Goal: Information Seeking & Learning: Learn about a topic

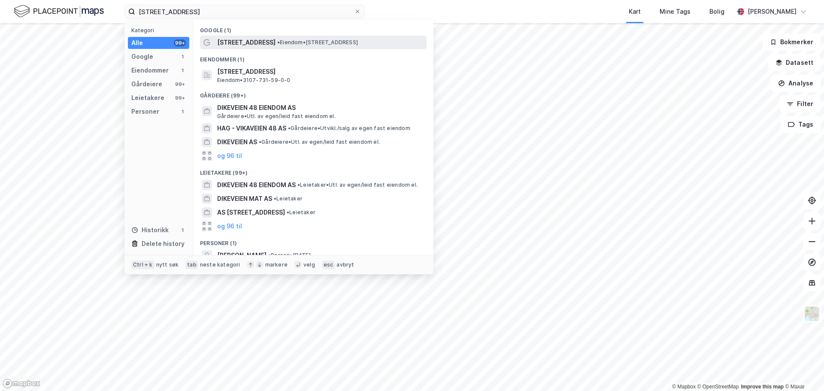
click at [293, 40] on span "• Eiendom • Dikeveien 48, 1661 Rolvsøy" at bounding box center [317, 42] width 81 height 7
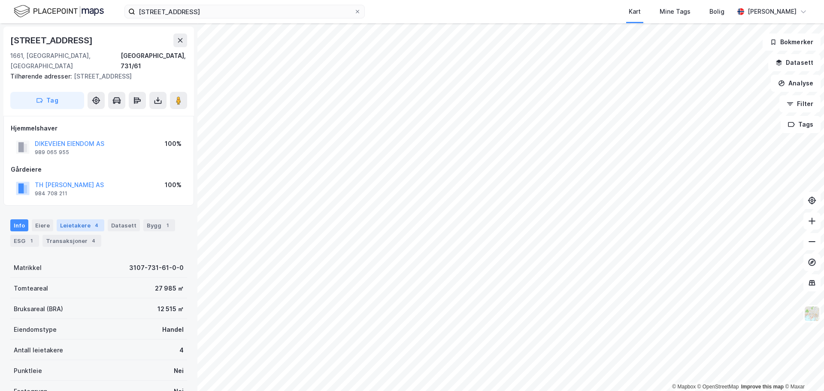
click at [79, 219] on div "Leietakere 4" at bounding box center [81, 225] width 48 height 12
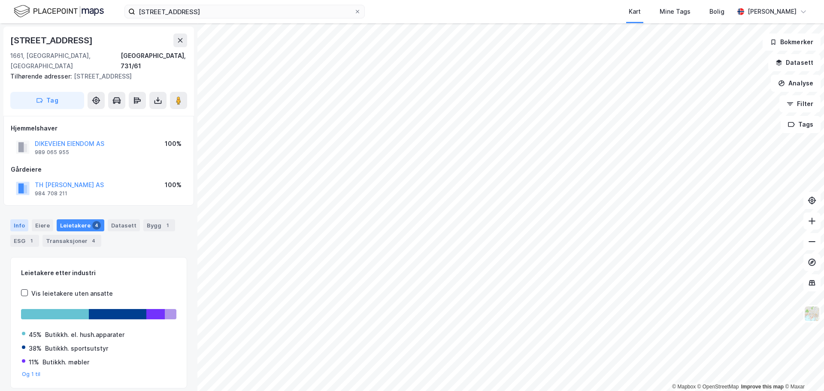
click at [24, 219] on div "Info" at bounding box center [19, 225] width 18 height 12
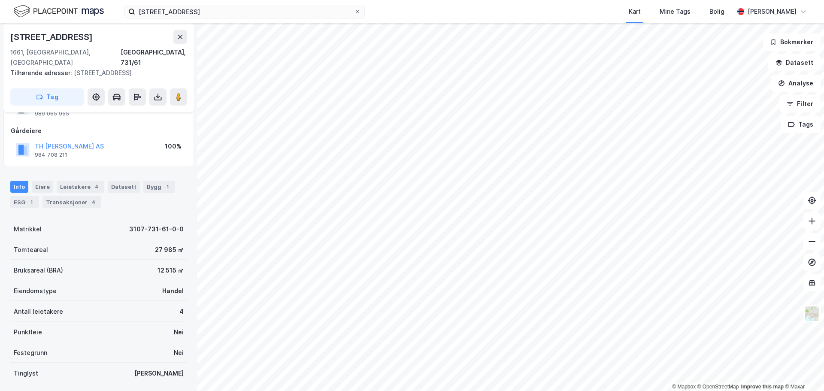
scroll to position [86, 0]
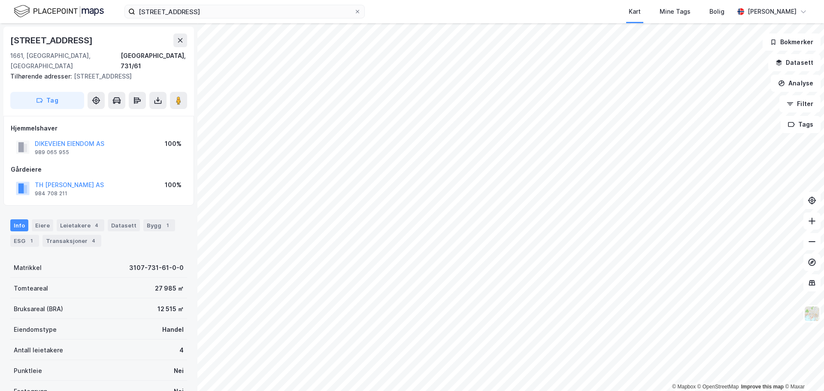
scroll to position [1, 0]
click at [199, 8] on input "[STREET_ADDRESS]" at bounding box center [244, 11] width 219 height 13
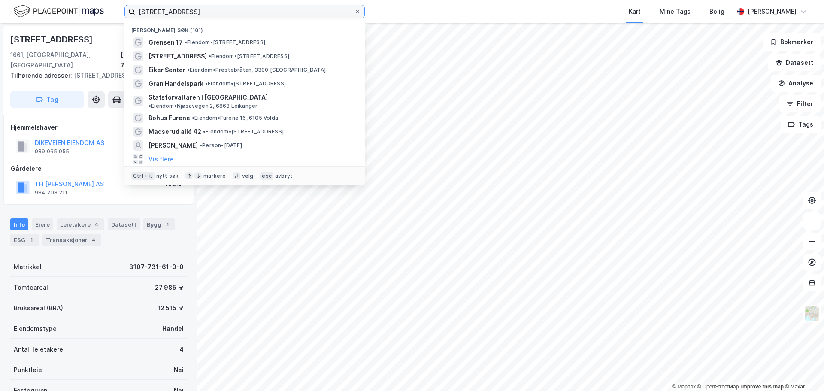
click at [199, 8] on input "[STREET_ADDRESS]" at bounding box center [244, 11] width 219 height 13
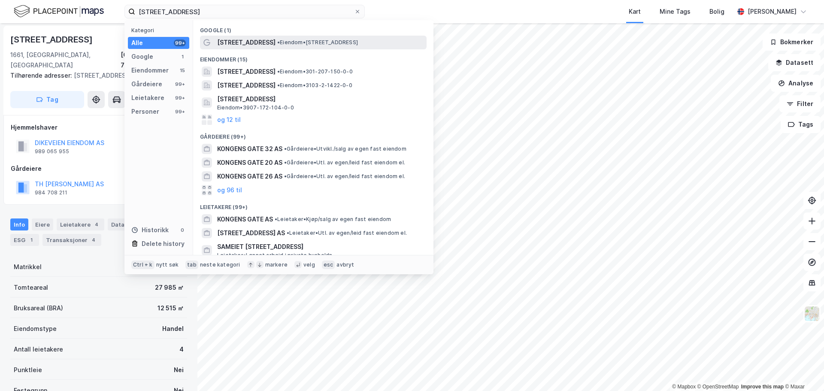
click at [241, 42] on span "Kongens gate 22" at bounding box center [246, 42] width 58 height 10
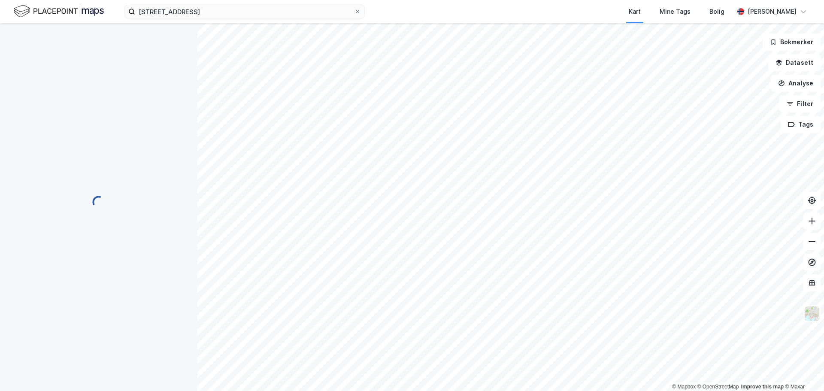
scroll to position [1, 0]
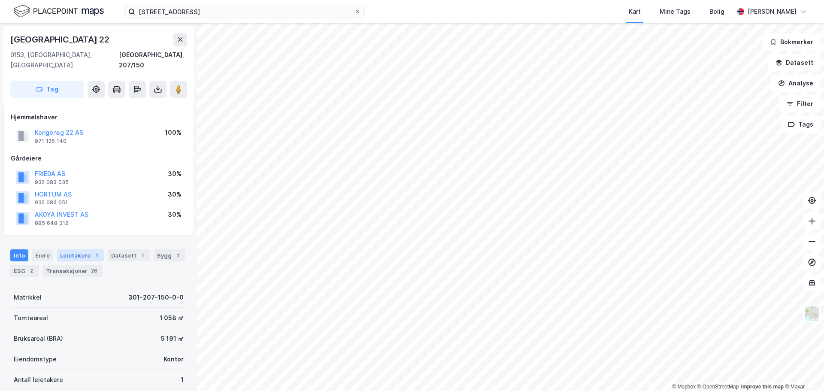
click at [83, 249] on div "Leietakere 1" at bounding box center [81, 255] width 48 height 12
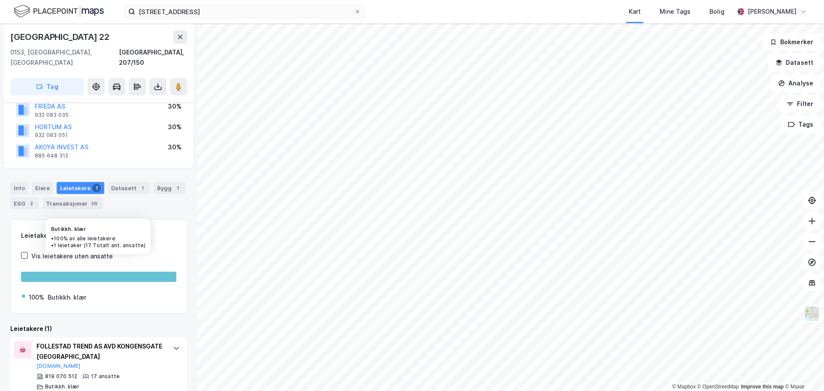
scroll to position [71, 0]
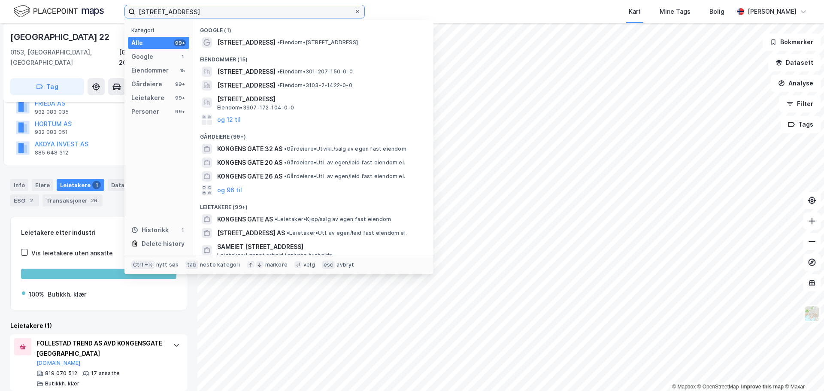
drag, startPoint x: 216, startPoint y: 12, endPoint x: 97, endPoint y: 13, distance: 119.7
click at [97, 13] on div "kongens gate 22 Kategori Alle 99+ Google 1 Eiendommer 15 Gårdeiere 99+ Leietake…" at bounding box center [412, 11] width 824 height 23
paste input "Tollbugata 8a"
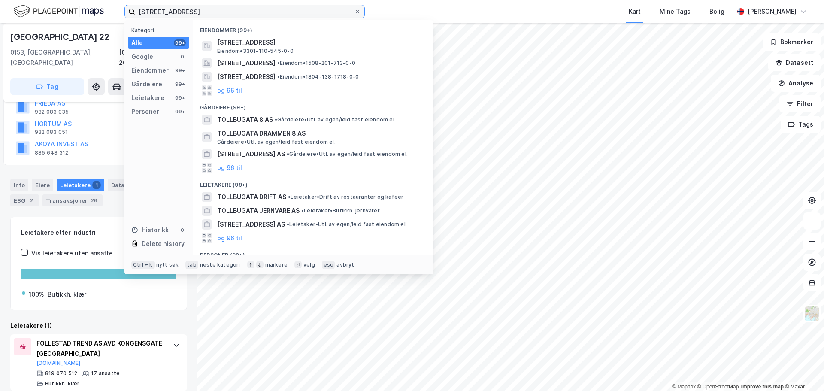
drag, startPoint x: 215, startPoint y: 13, endPoint x: 89, endPoint y: 15, distance: 126.5
click at [93, 15] on div "Tollbugata 8 oslo Kategori Alle 99+ Google 0 Eiendommer 99+ Gårdeiere 99+ Leiet…" at bounding box center [412, 11] width 824 height 23
paste input "Grensen 17-19"
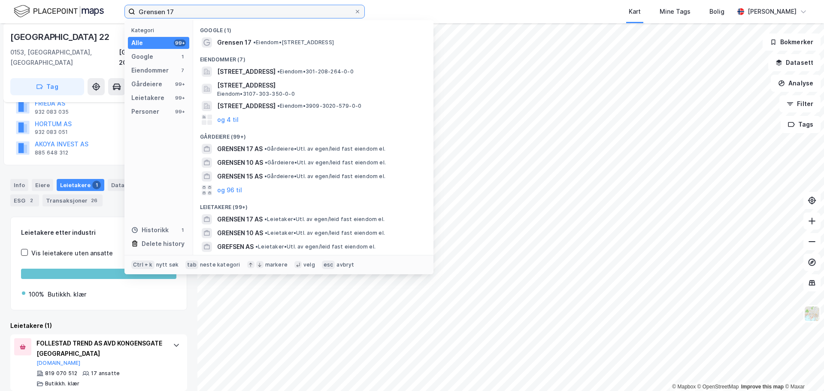
type input "Grensen 17"
click at [331, 53] on div "Eiendommer (7)" at bounding box center [313, 56] width 240 height 15
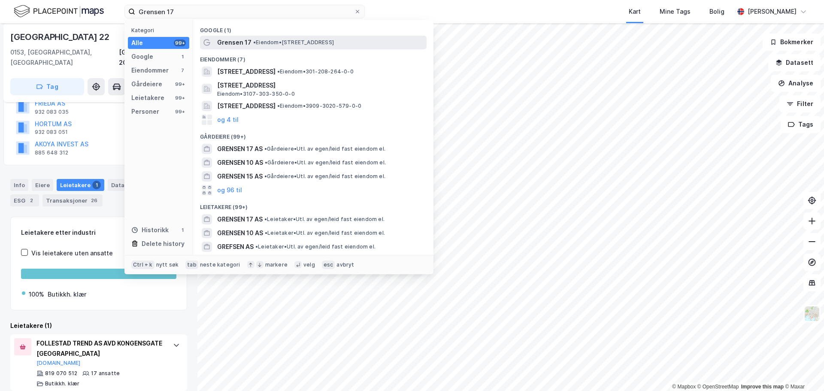
click at [332, 45] on span "• Eiendom • [STREET_ADDRESS]" at bounding box center [293, 42] width 81 height 7
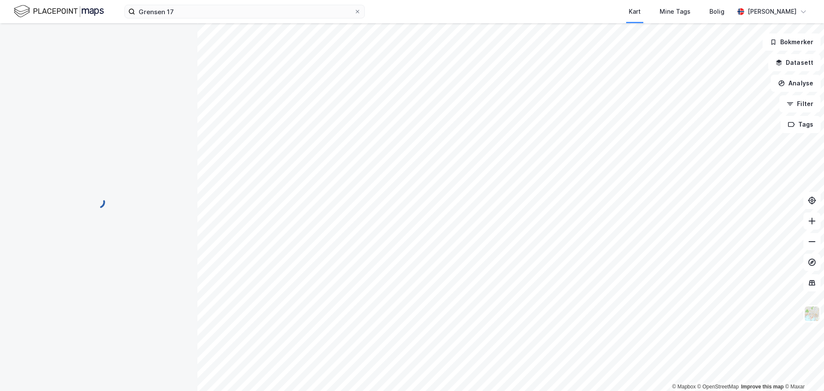
scroll to position [28, 0]
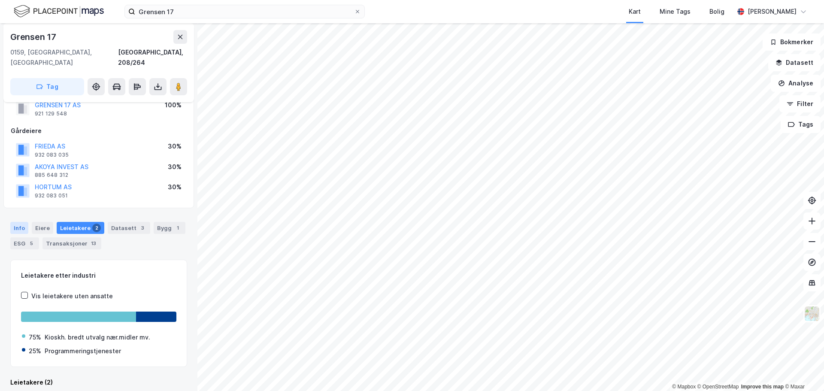
click at [21, 222] on div "Info" at bounding box center [19, 228] width 18 height 12
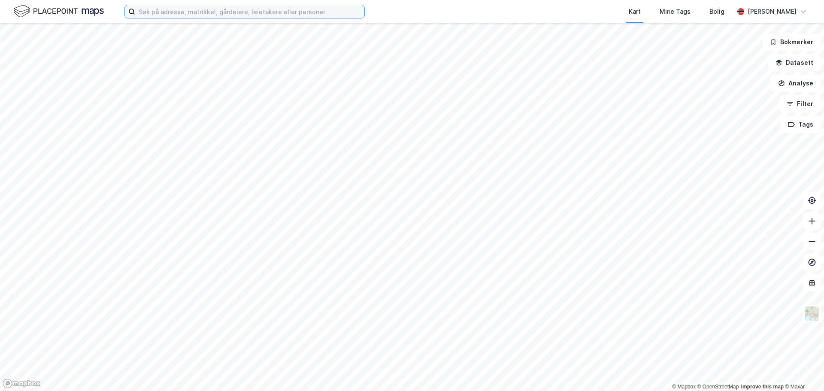
click at [278, 12] on input at bounding box center [249, 11] width 229 height 13
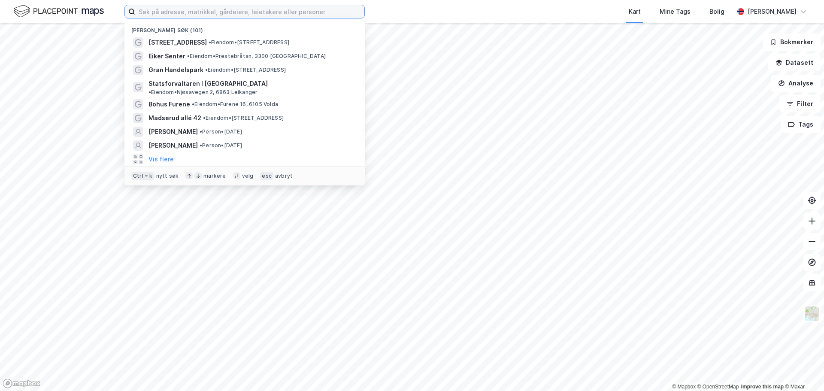
paste input "Grensen 17-19"
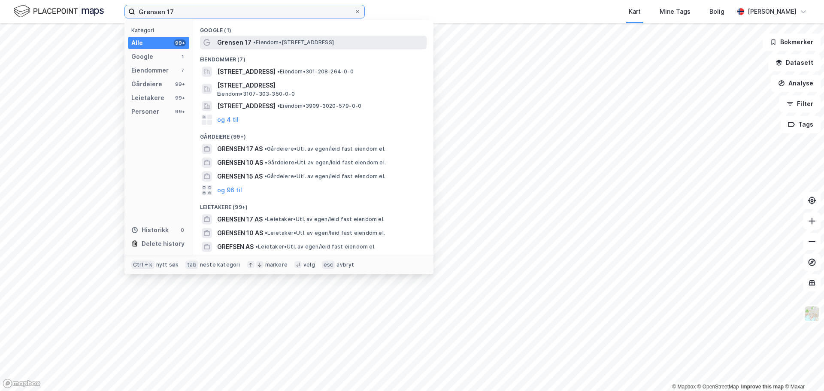
type input "Grensen 17"
click at [311, 45] on span "• Eiendom • [STREET_ADDRESS]" at bounding box center [293, 42] width 81 height 7
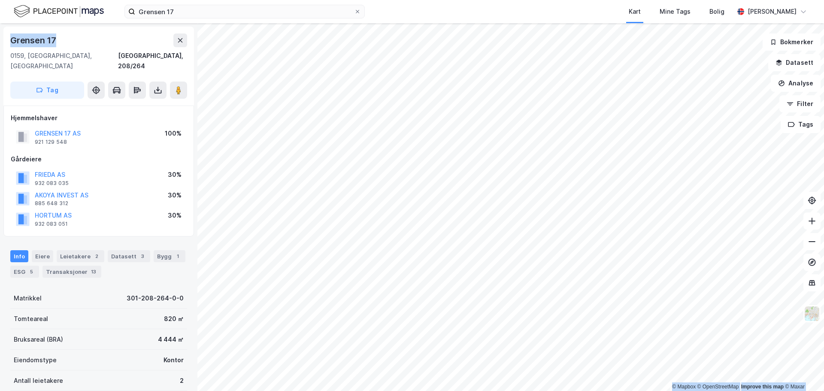
drag, startPoint x: 62, startPoint y: 40, endPoint x: -2, endPoint y: 37, distance: 63.5
click at [0, 37] on html "Grensen 17 Kart Mine Tags Bolig [PERSON_NAME] © Mapbox © OpenStreetMap Improve …" at bounding box center [412, 195] width 824 height 391
copy div "© Mapbox © OpenStreetMap Improve this map © [PERSON_NAME] 17"
